Goal: Register for event/course

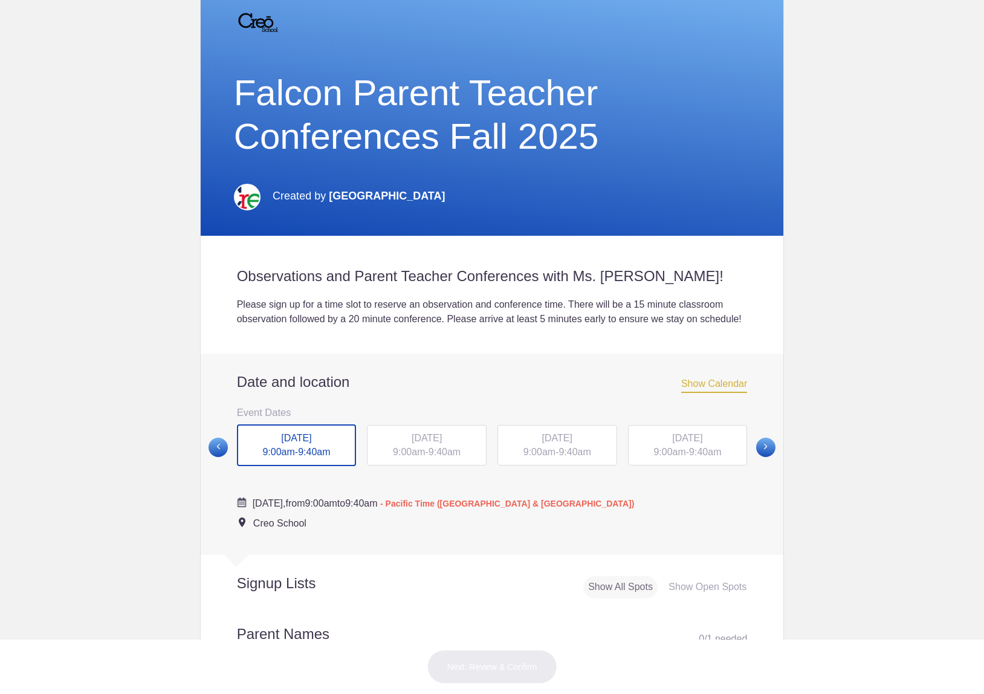
scroll to position [181, 0]
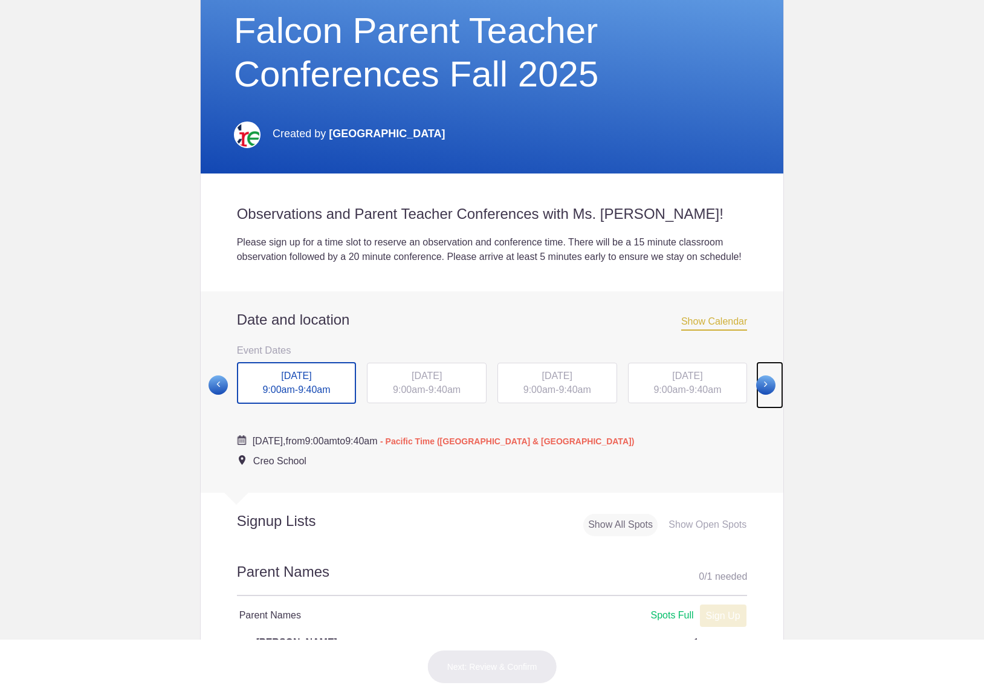
click at [770, 393] on link at bounding box center [769, 385] width 27 height 48
click at [558, 380] on span "[DATE]" at bounding box center [557, 375] width 30 height 10
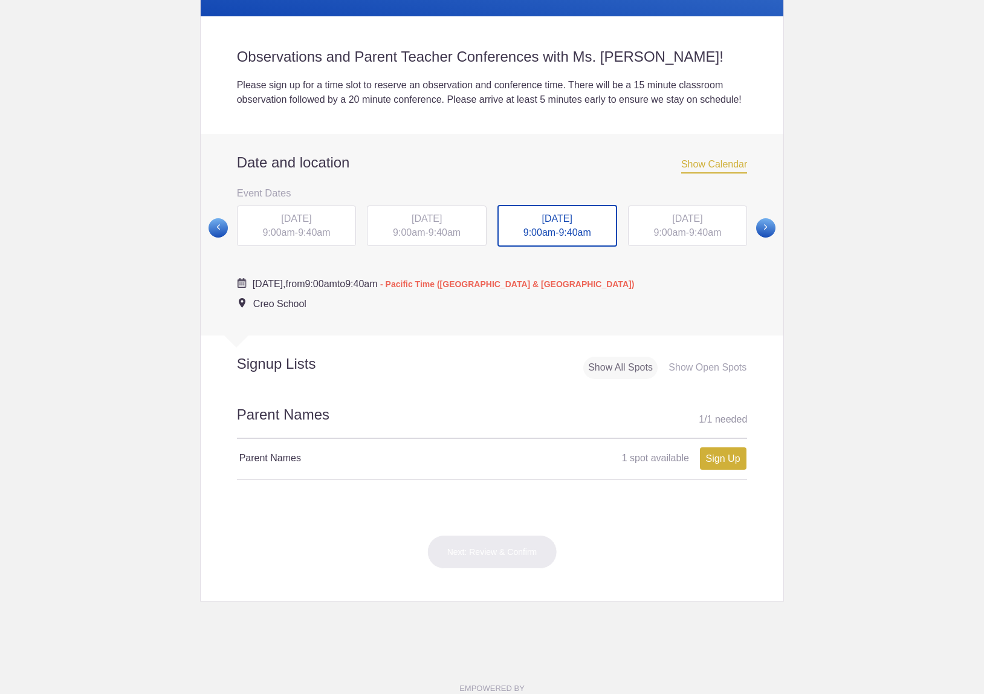
scroll to position [349, 0]
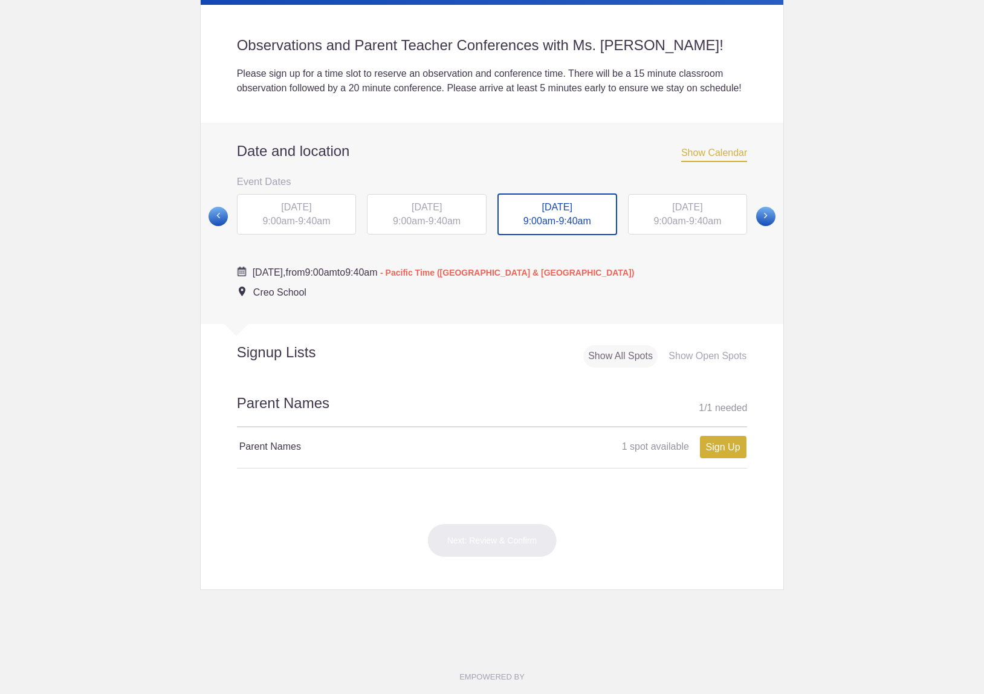
click at [337, 466] on div "Parent Names 1 spot available 1 spot available Sign Up x" at bounding box center [492, 446] width 511 height 39
click at [346, 427] on h2 "Parent Names 1 / 1 needed" at bounding box center [492, 410] width 511 height 34
click at [314, 442] on div "Parent Names 1 spot available 1 spot available Sign Up x" at bounding box center [492, 446] width 511 height 39
click at [724, 458] on link "Sign Up" at bounding box center [723, 447] width 47 height 22
type input "1"
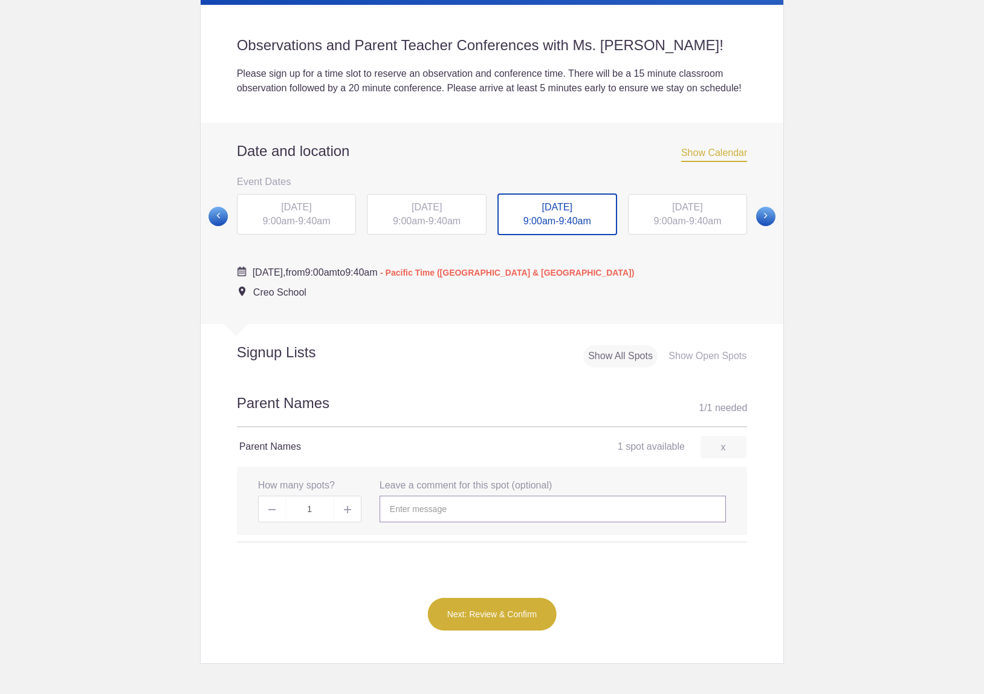
click at [439, 522] on input "text" at bounding box center [552, 508] width 346 height 27
type input "[PERSON_NAME]"
click at [493, 625] on button "Next: Review & Confirm" at bounding box center [492, 614] width 130 height 34
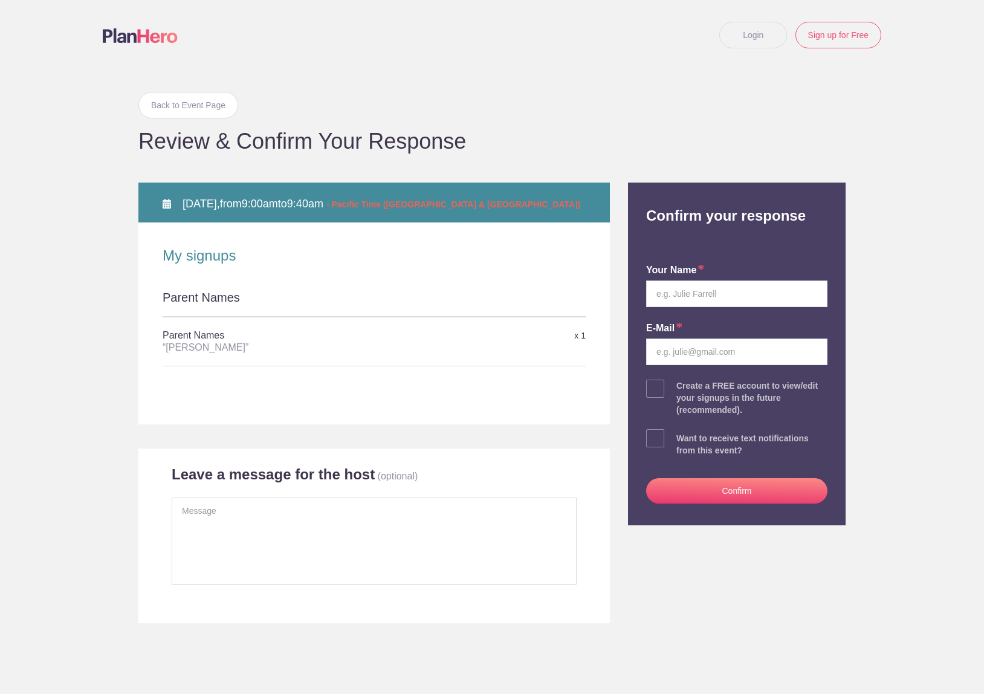
click at [398, 305] on div "Parent Names" at bounding box center [374, 303] width 423 height 28
click at [756, 293] on input "text" at bounding box center [736, 293] width 181 height 27
type input "[PERSON_NAME]"
type input "[EMAIL_ADDRESS][DOMAIN_NAME]"
click at [734, 489] on button "Confirm" at bounding box center [736, 490] width 181 height 25
